Goal: Information Seeking & Learning: Learn about a topic

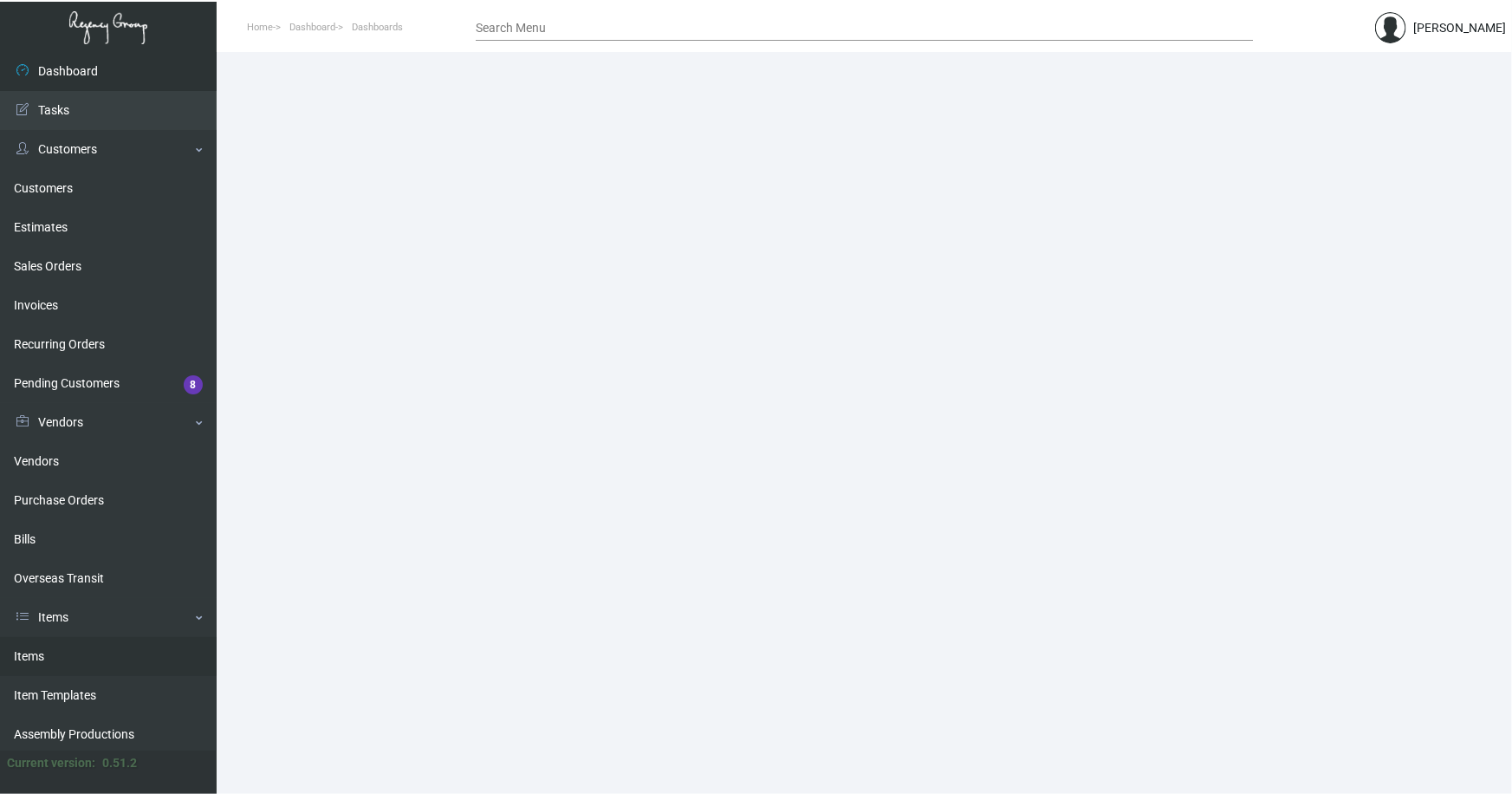
click at [24, 651] on link "Items" at bounding box center [108, 657] width 217 height 39
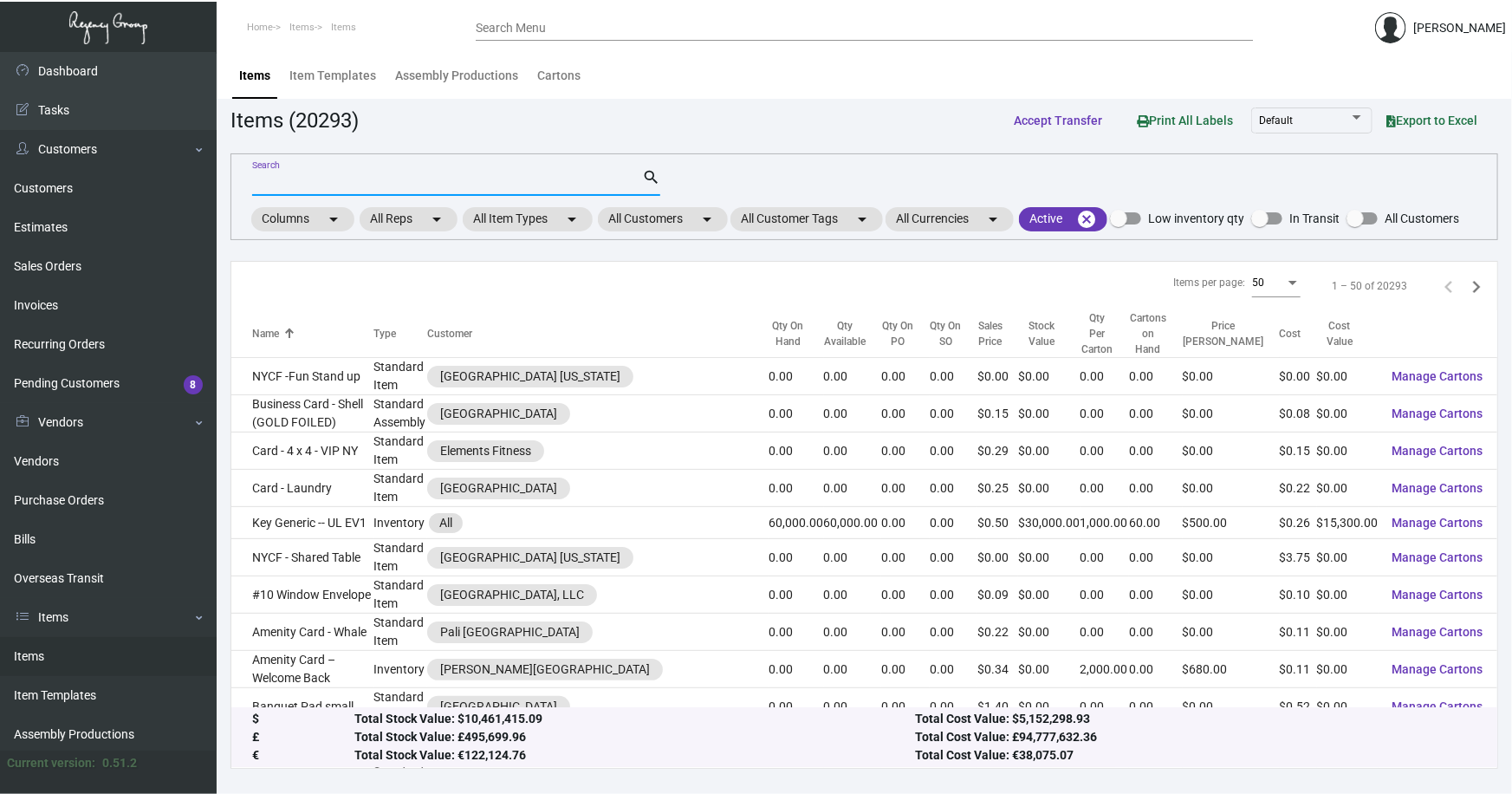
click at [315, 180] on input "Search" at bounding box center [447, 183] width 390 height 14
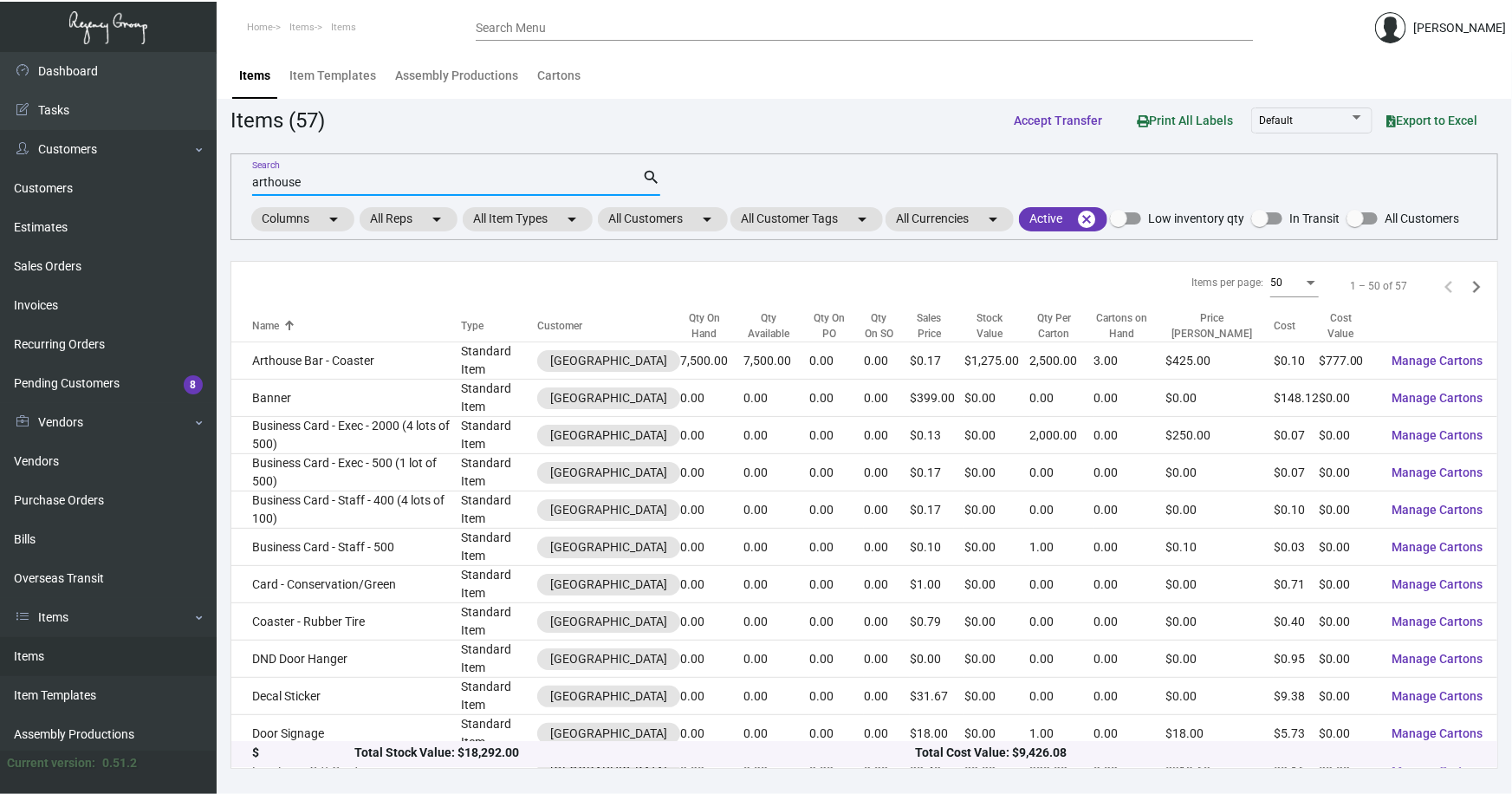
type input "arthouse"
click at [1473, 286] on icon "Next page" at bounding box center [1476, 286] width 24 height 24
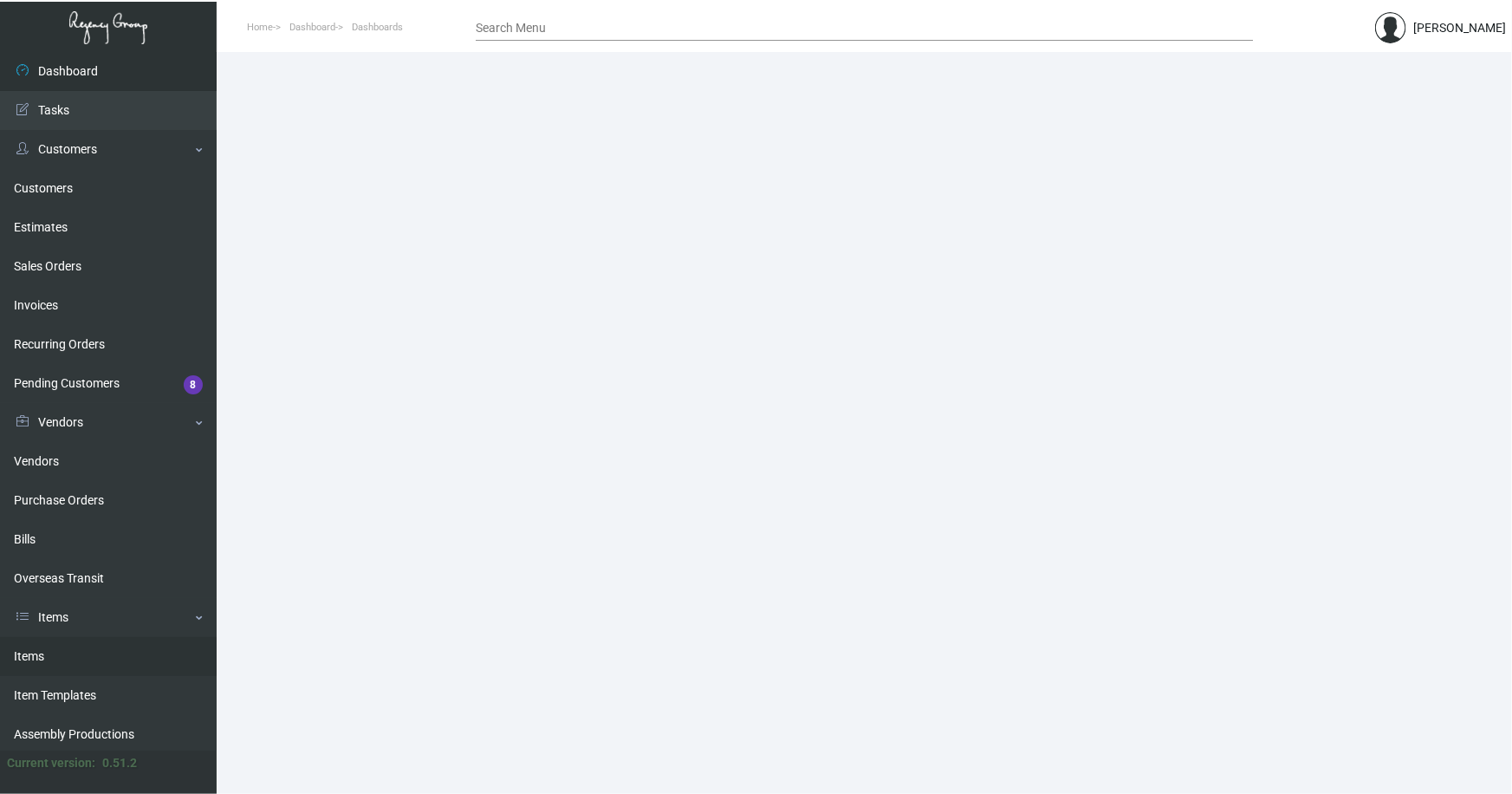
click at [37, 652] on link "Items" at bounding box center [108, 657] width 217 height 39
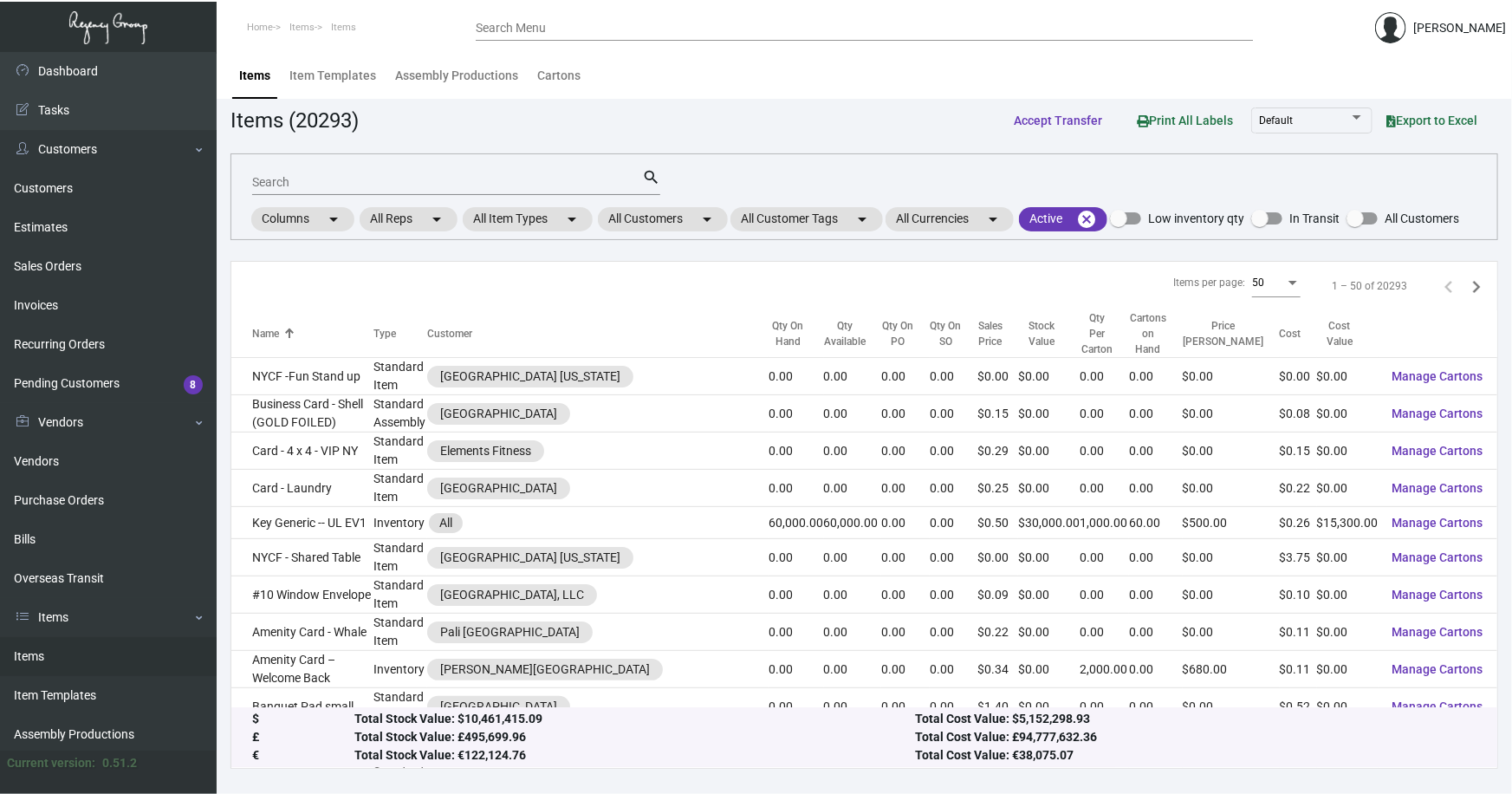
click at [407, 182] on input "Search" at bounding box center [447, 183] width 390 height 14
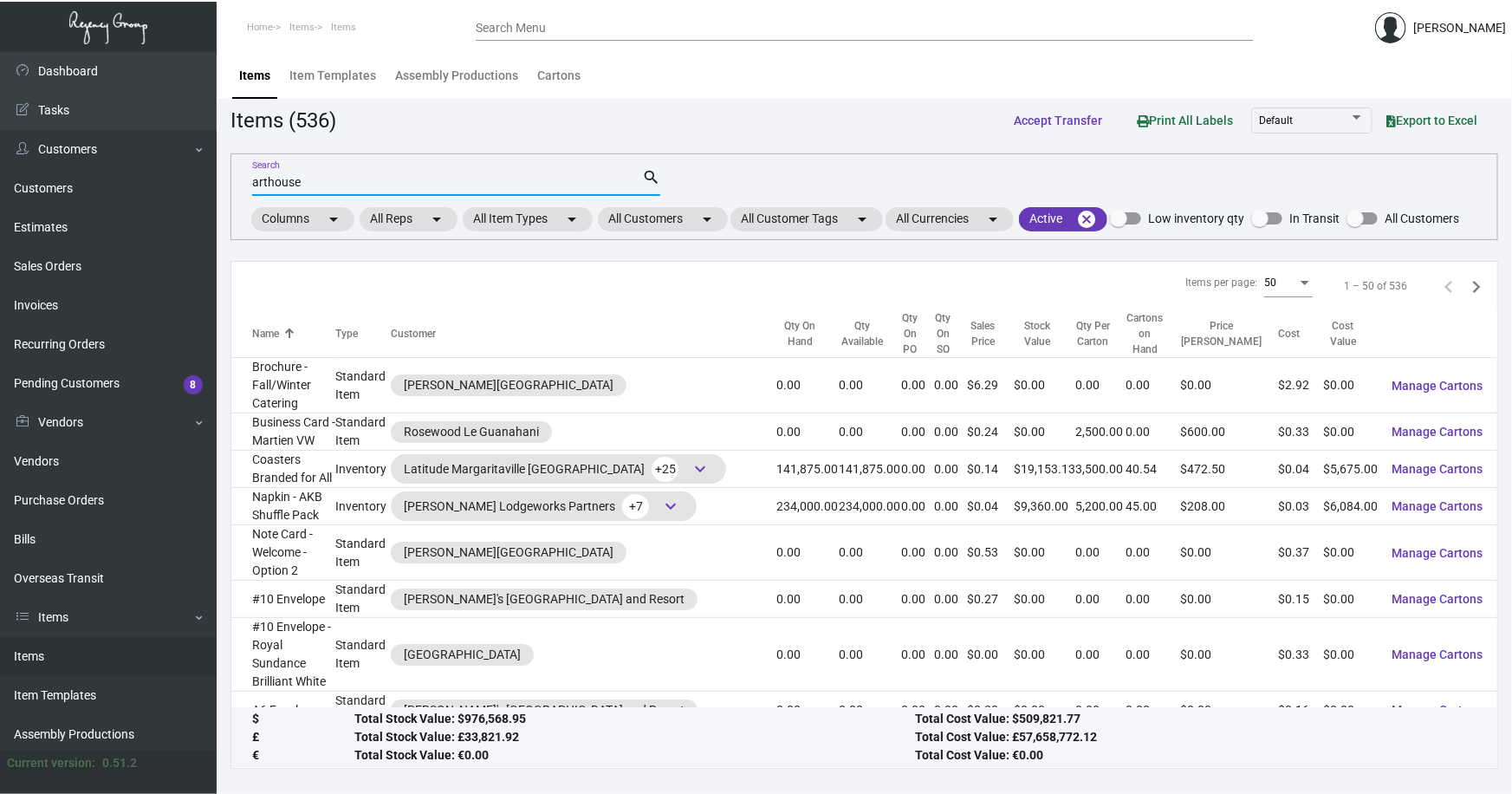
type input "arthouse"
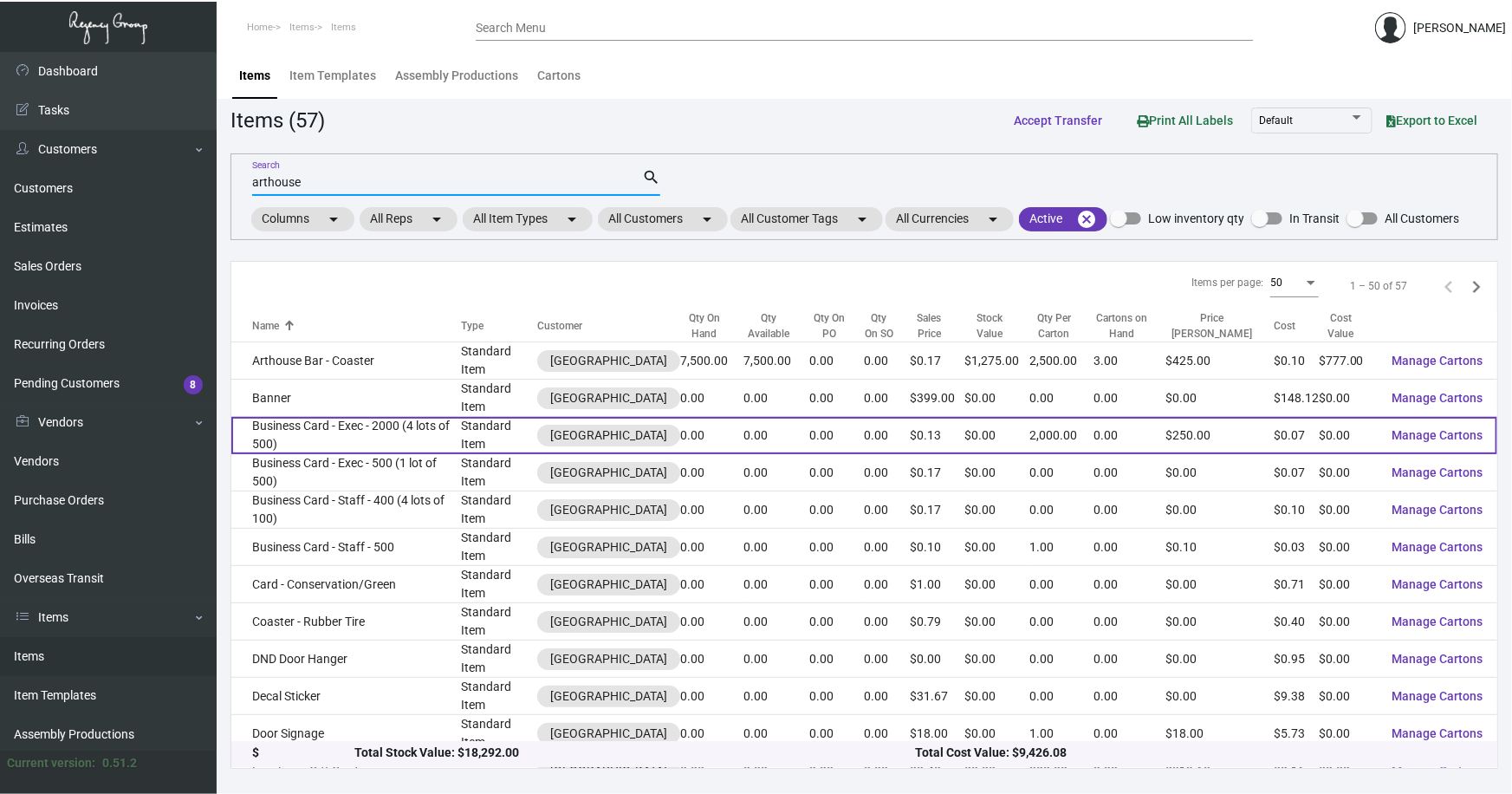
scroll to position [393, 0]
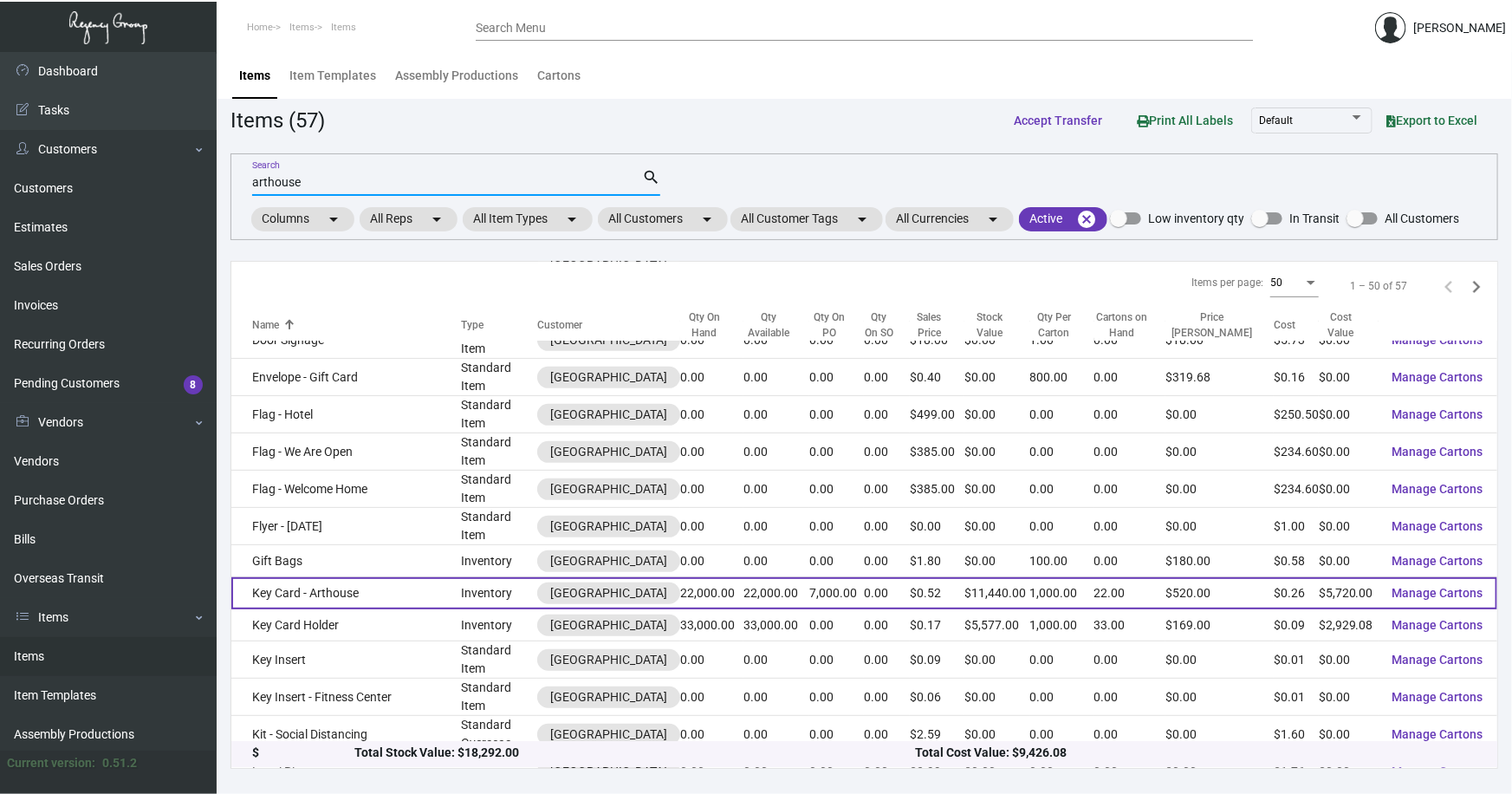
click at [354, 577] on td "Key Card - Arthouse" at bounding box center [345, 593] width 229 height 32
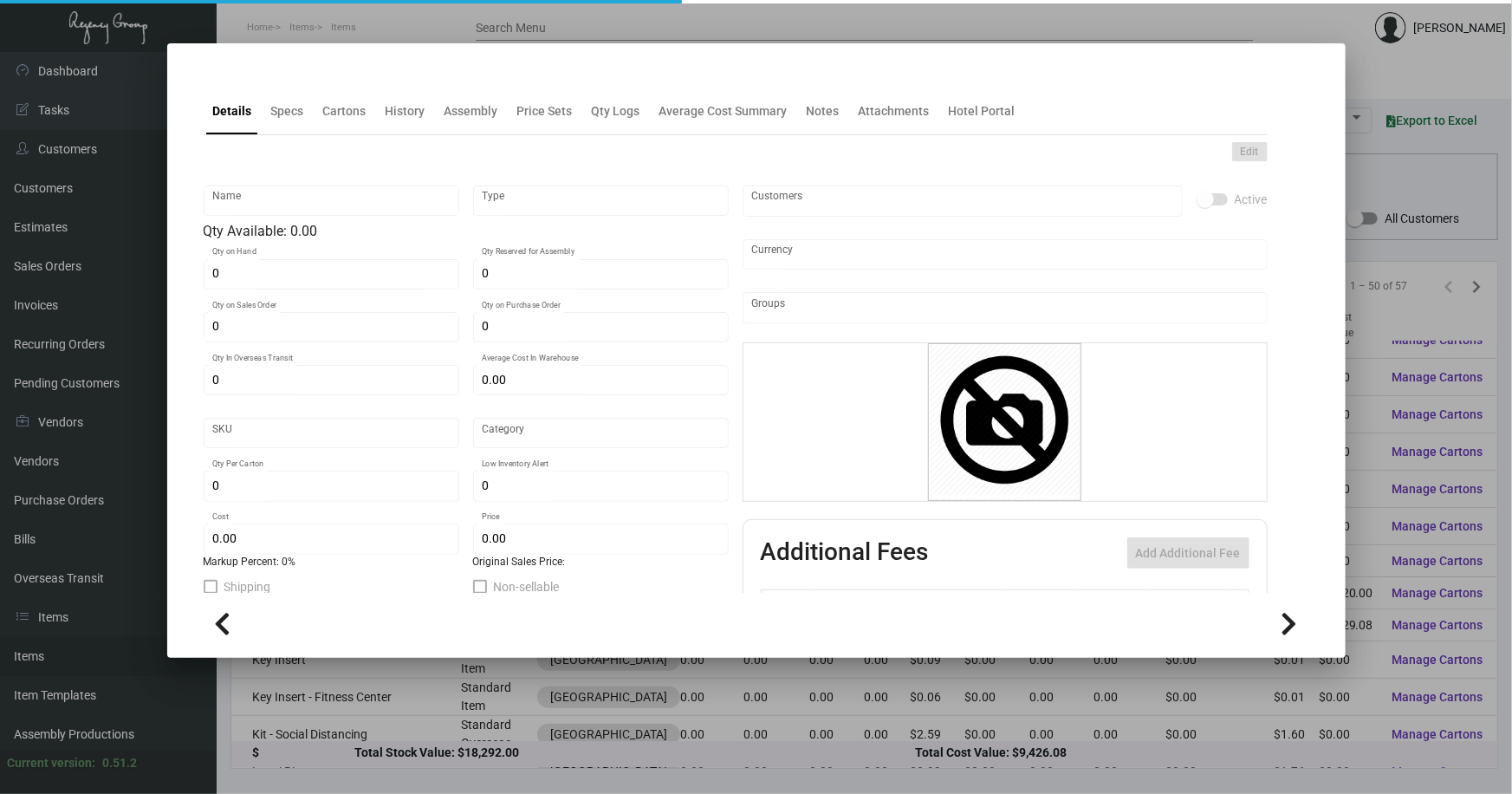
type input "Key Card - Arthouse"
type input "Inventory"
type input "22,000"
type input "7,000"
type input "$ 0.32"
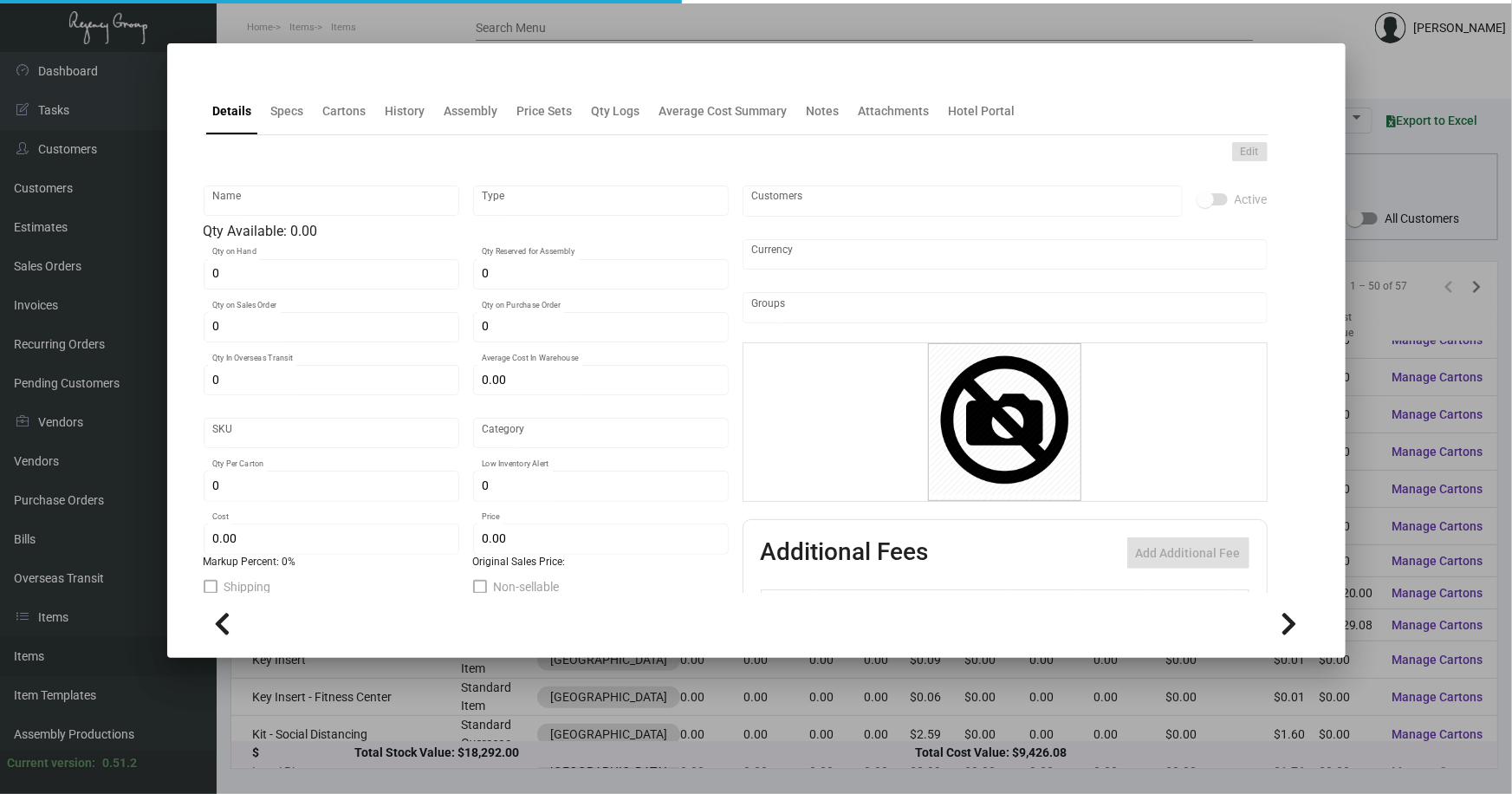
type input "532"
type input "Standard"
type input "1,000"
type input "10,000"
type input "$ 0.26"
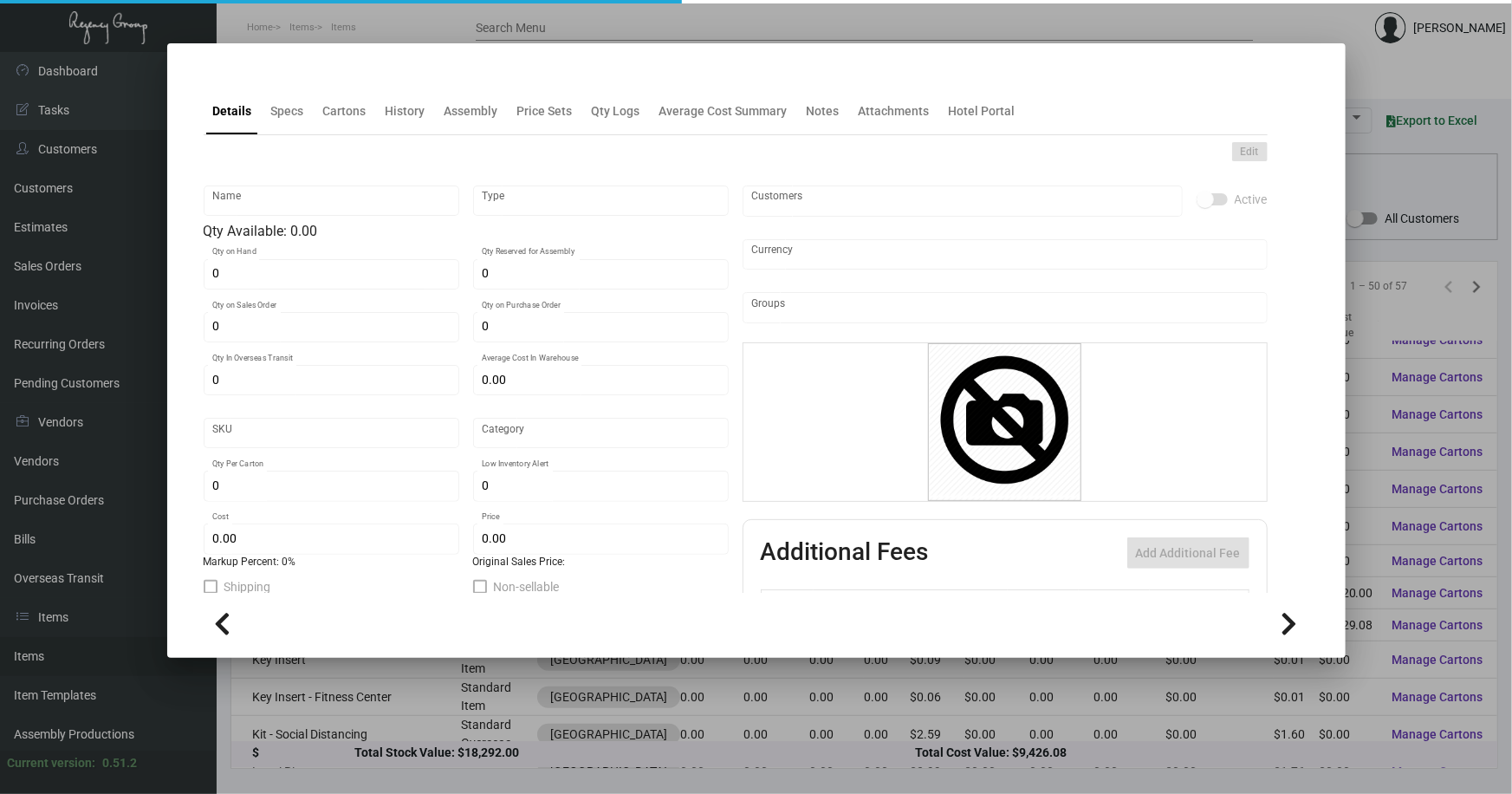
type input "$ 0.52"
type textarea "Key Cards: Size CR80, #30 mill white matte laminated PVC plastic material, prin…"
type textarea "Key Cards: Stock: #30 mill white matte laminated PVC plastic Size: CR80 Printin…"
checkbox input "true"
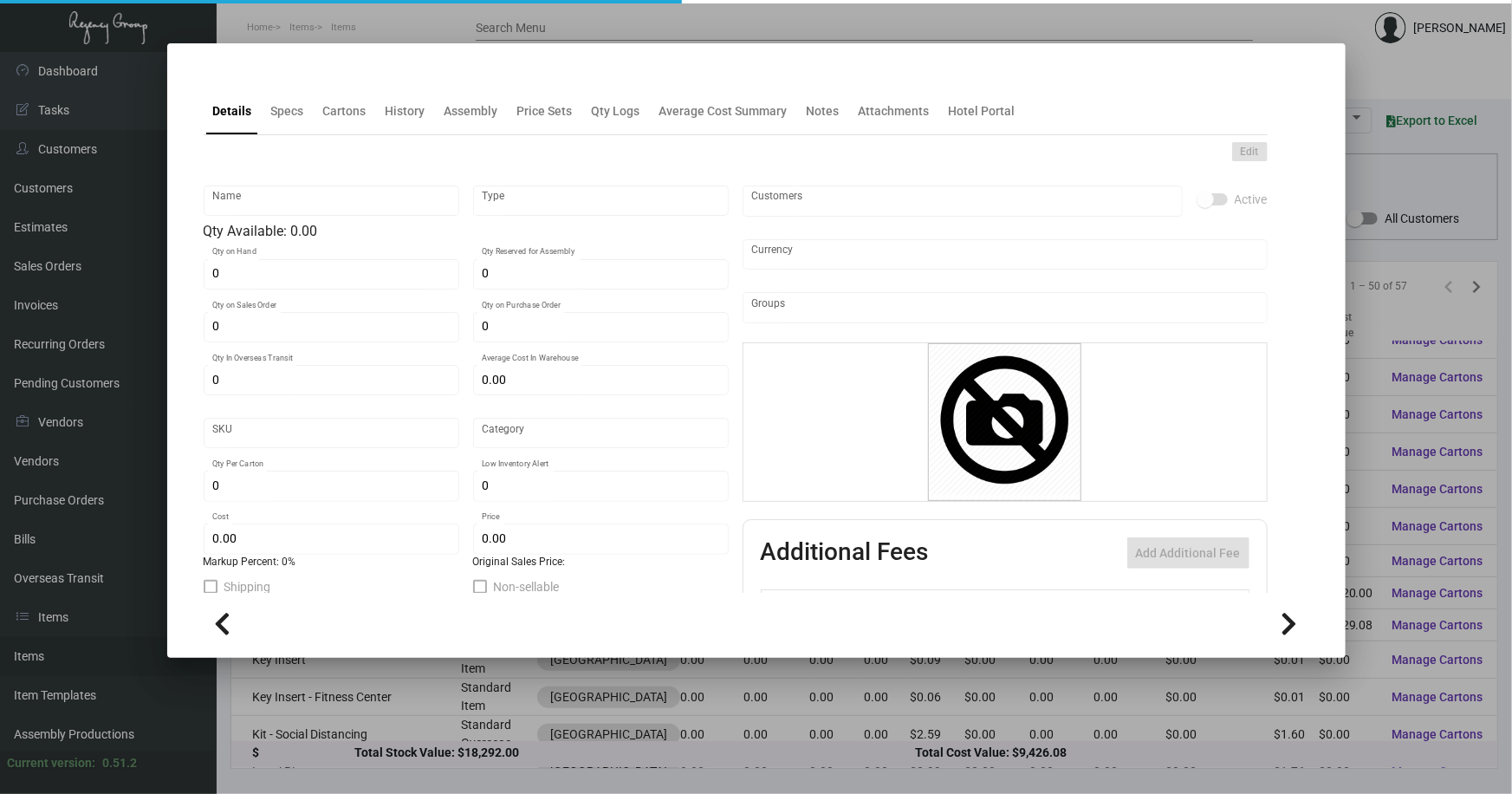
type input "United States Dollar $"
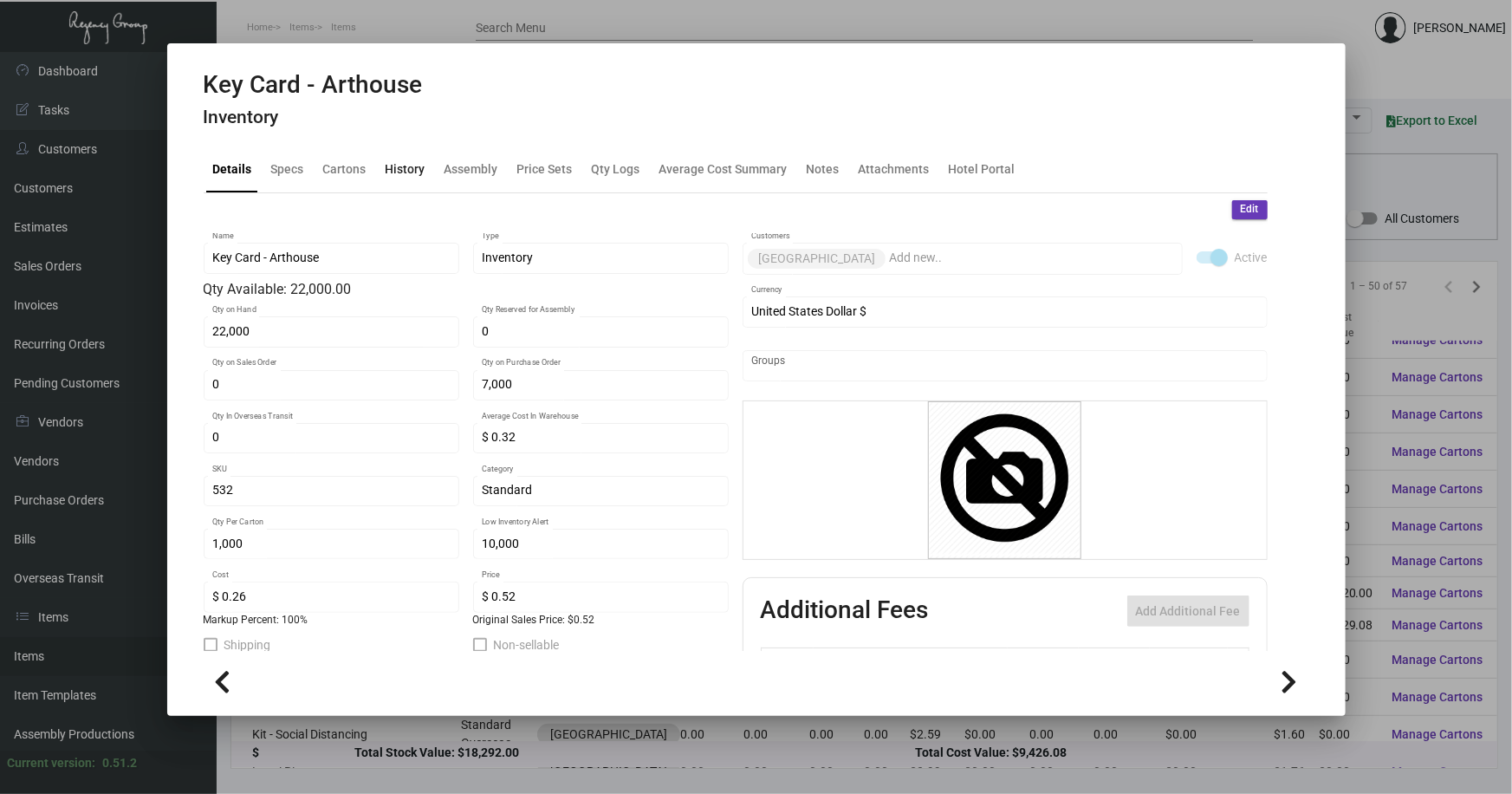
click at [405, 166] on div "History" at bounding box center [405, 169] width 40 height 18
